Goal: Task Accomplishment & Management: Manage account settings

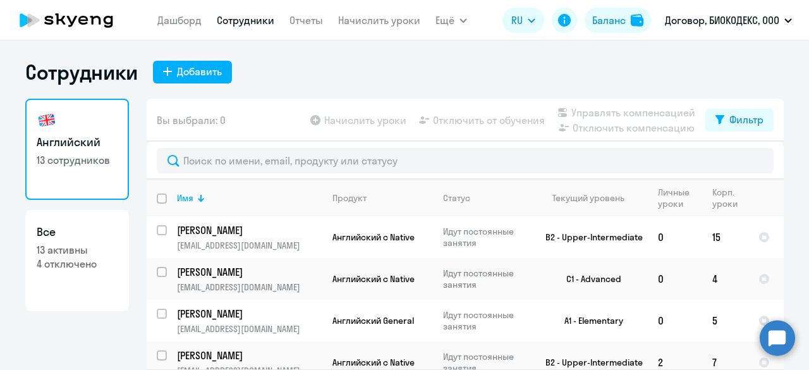
select select "30"
click at [157, 22] on app-header "[PERSON_NAME] Отчеты Начислить уроки Ещё Дашборд Сотрудники Отчеты Начислить ур…" at bounding box center [404, 20] width 809 height 40
click at [171, 22] on link "Дашборд" at bounding box center [179, 20] width 44 height 13
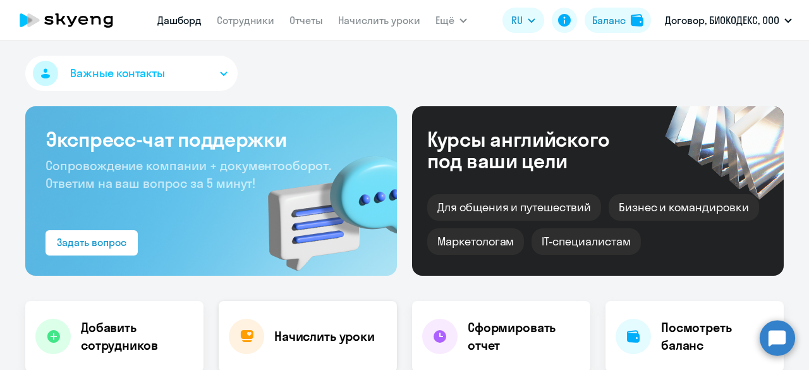
click at [300, 331] on h4 "Начислить уроки" at bounding box center [324, 336] width 100 height 18
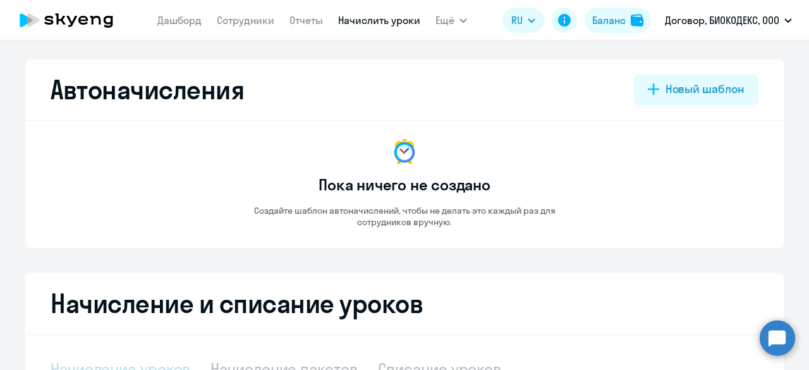
select select "10"
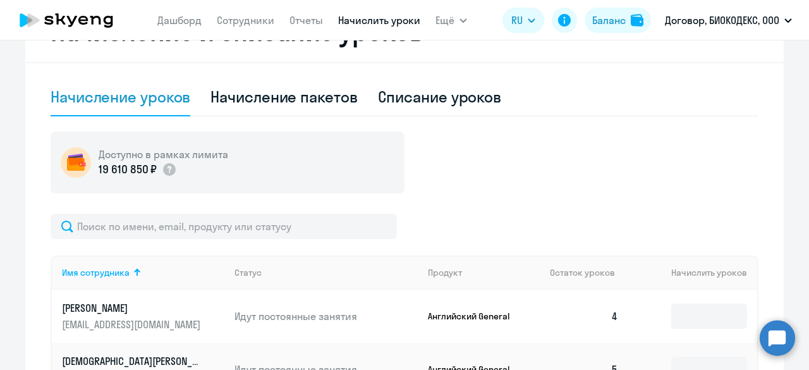
scroll to position [379, 0]
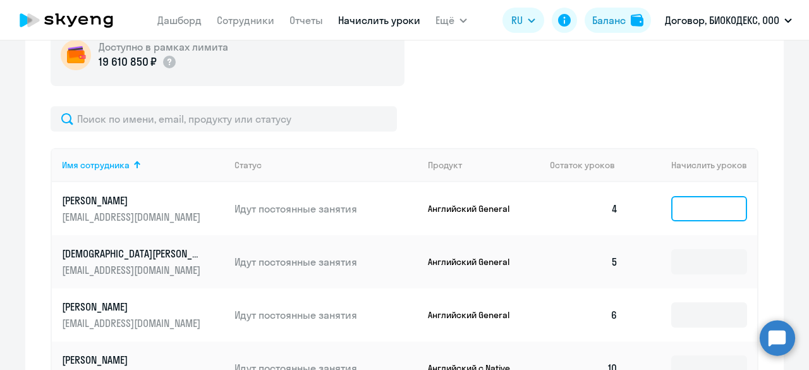
click at [678, 202] on input at bounding box center [709, 208] width 76 height 25
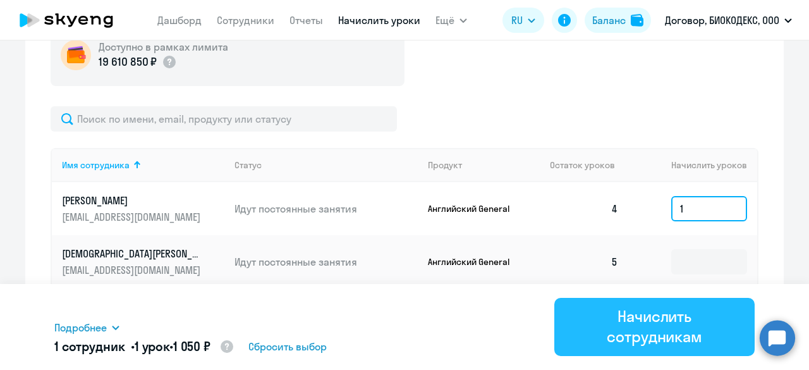
type input "1"
click at [672, 319] on div "Начислить сотрудникам" at bounding box center [654, 326] width 165 height 40
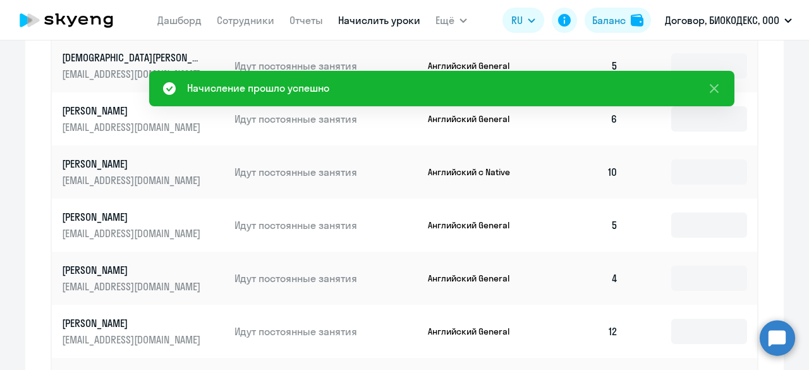
scroll to position [632, 0]
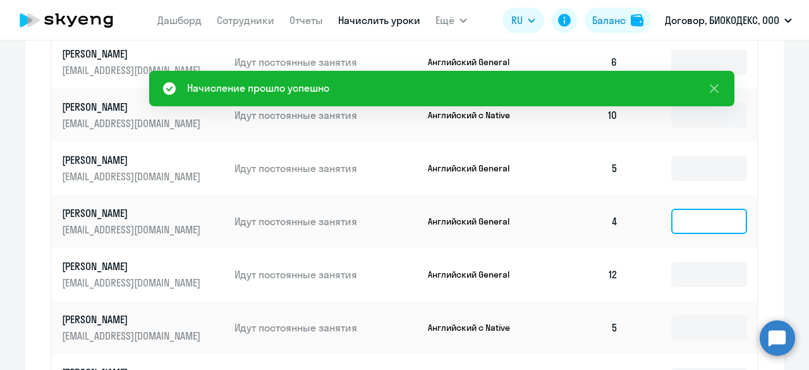
click at [690, 226] on input at bounding box center [709, 221] width 76 height 25
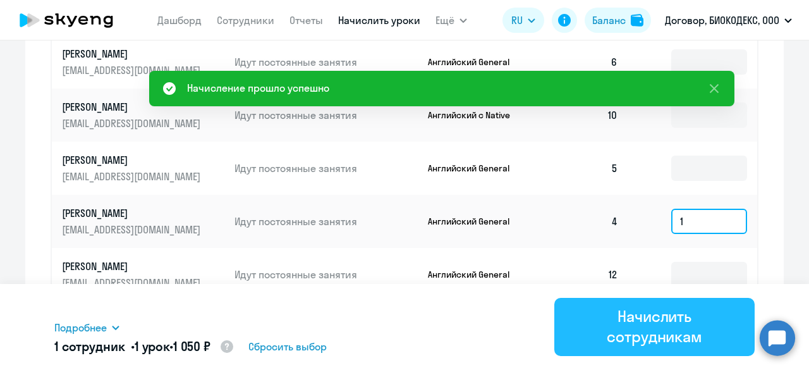
type input "1"
click at [682, 314] on div "Начислить сотрудникам" at bounding box center [654, 326] width 165 height 40
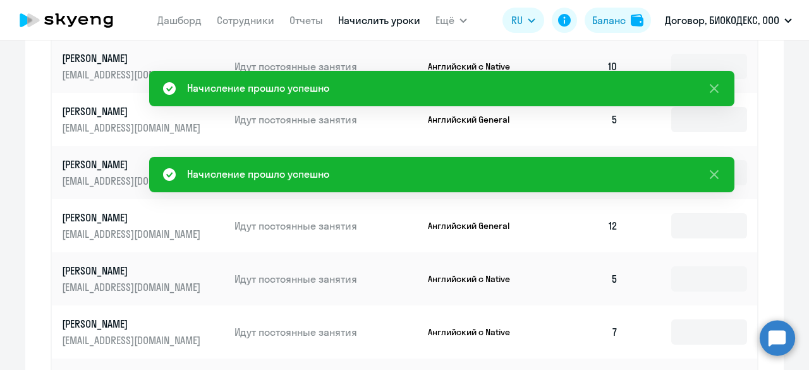
scroll to position [758, 0]
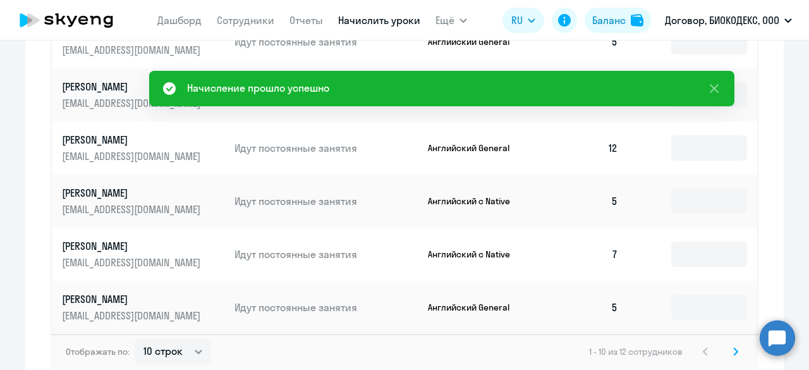
click at [734, 351] on svg-icon at bounding box center [735, 351] width 15 height 15
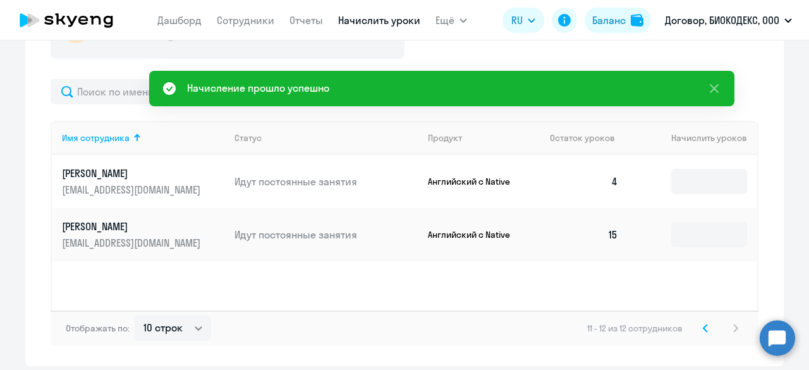
scroll to position [389, 0]
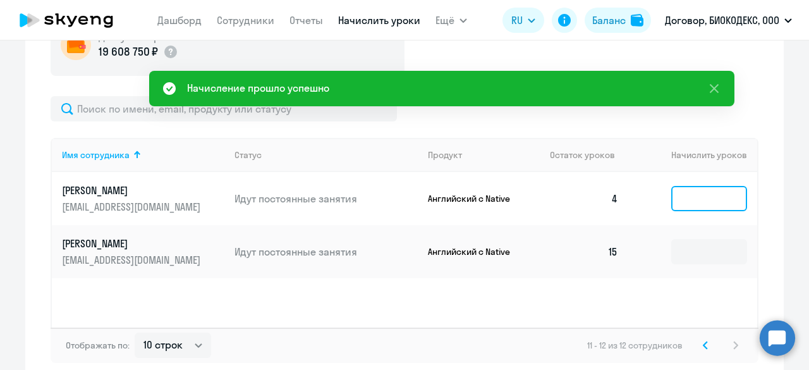
click at [684, 199] on input at bounding box center [709, 198] width 76 height 25
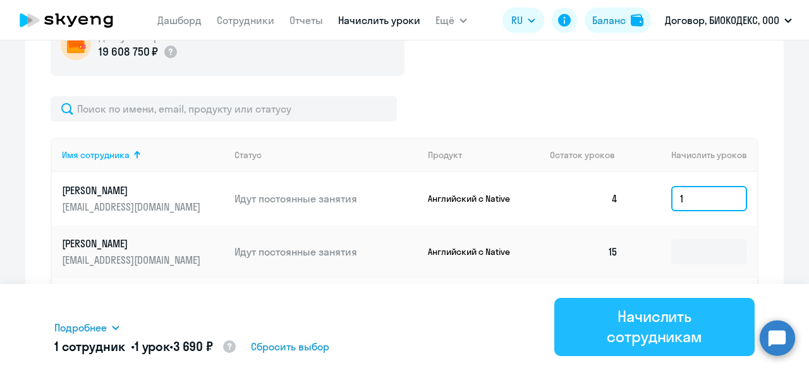
type input "1"
click at [702, 319] on div "Начислить сотрудникам" at bounding box center [654, 326] width 165 height 40
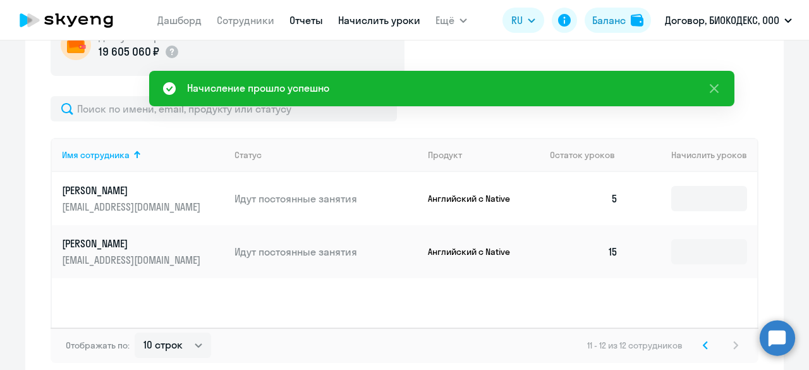
click at [311, 23] on link "Отчеты" at bounding box center [305, 20] width 33 height 13
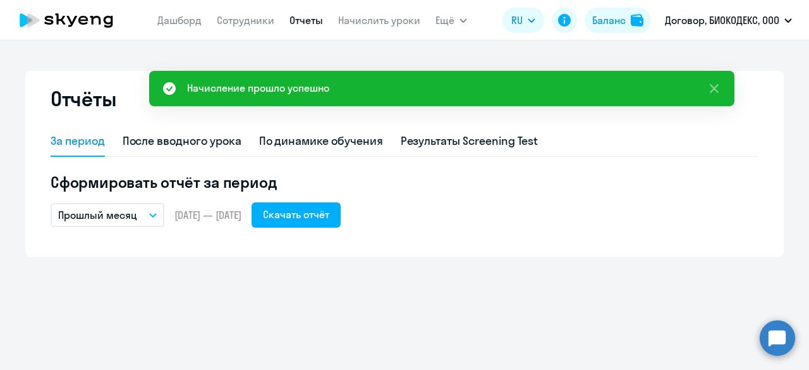
click at [121, 217] on p "Прошлый месяц" at bounding box center [97, 214] width 79 height 15
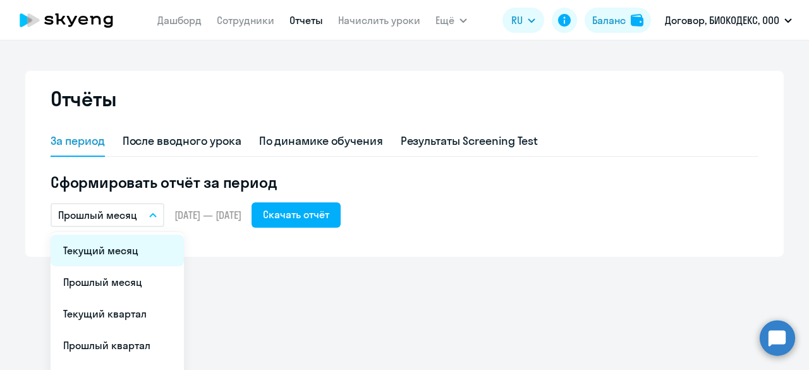
click at [110, 248] on li "Текущий месяц" at bounding box center [117, 250] width 133 height 32
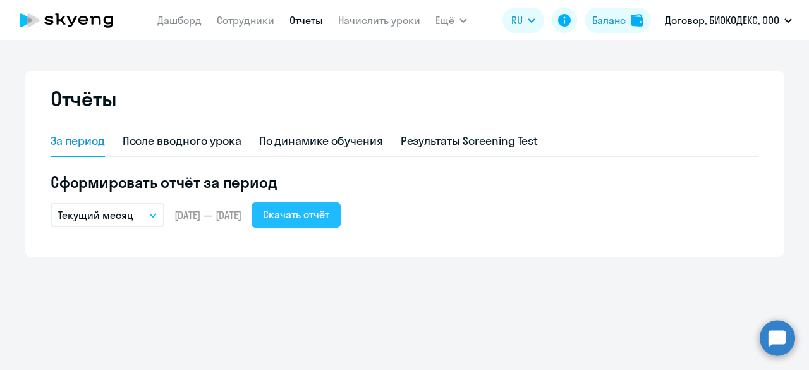
click at [315, 217] on div "Скачать отчёт" at bounding box center [296, 214] width 66 height 15
